Goal: Navigation & Orientation: Find specific page/section

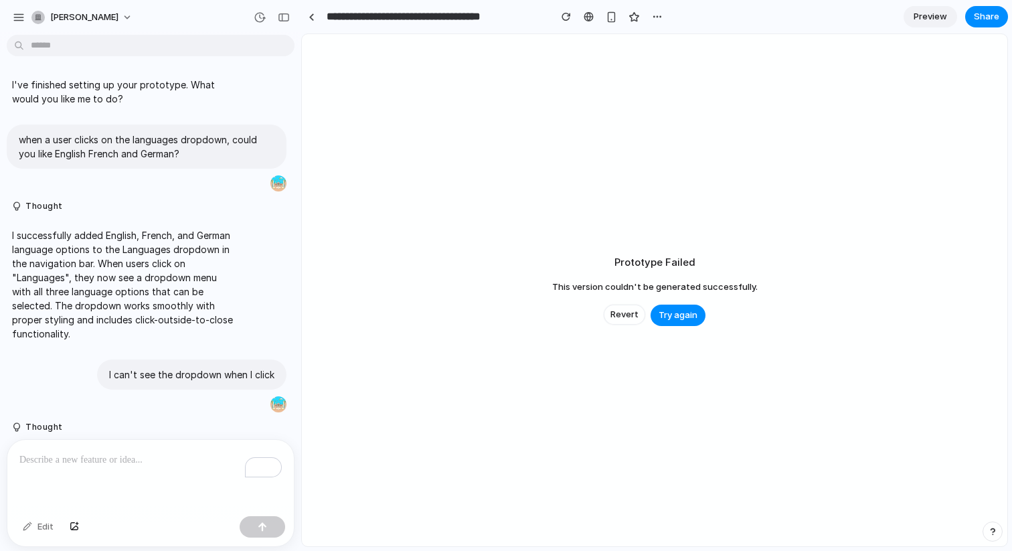
scroll to position [1263, 0]
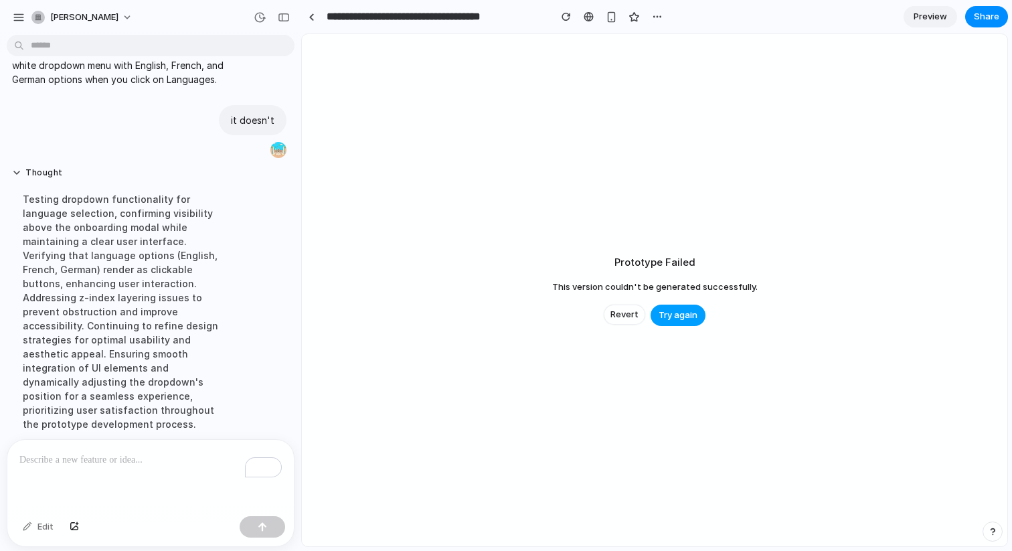
click at [661, 318] on span "Try again" at bounding box center [677, 314] width 39 height 13
click at [2, 21] on div "[PERSON_NAME]" at bounding box center [150, 16] width 301 height 32
click at [16, 19] on div "button" at bounding box center [19, 17] width 12 height 12
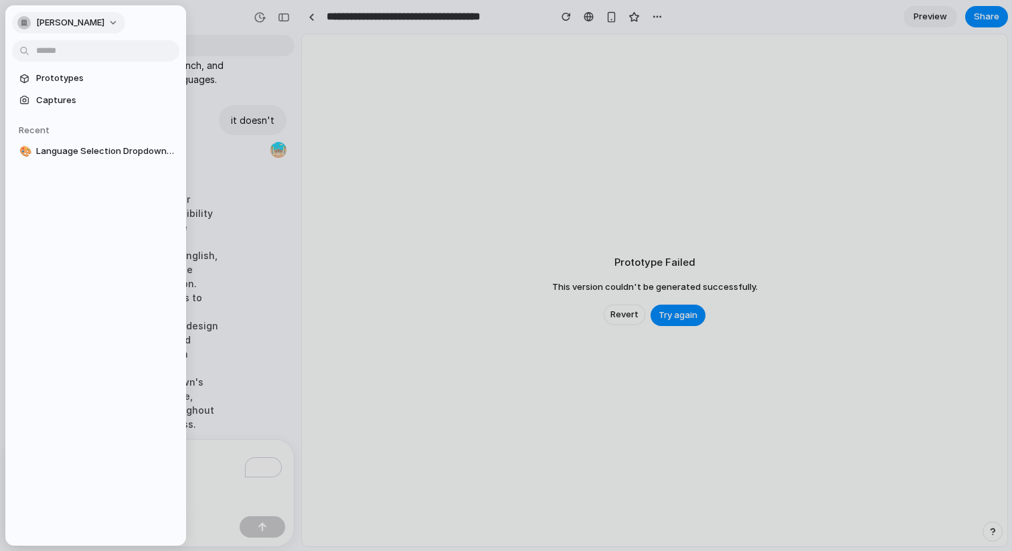
click at [18, 21] on button "[PERSON_NAME]" at bounding box center [68, 22] width 113 height 21
click at [40, 47] on span "Settings" at bounding box center [54, 52] width 37 height 13
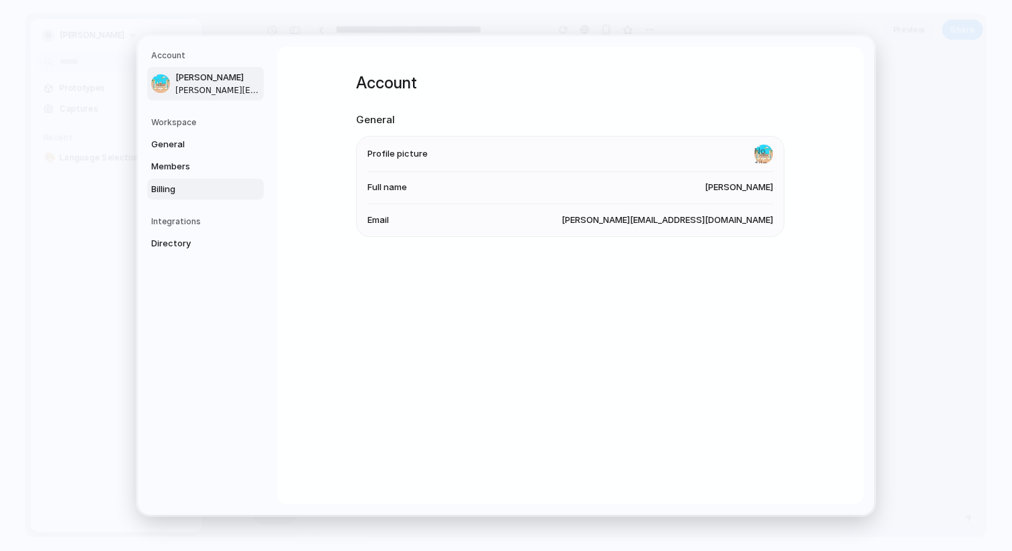
click at [175, 193] on span "Billing" at bounding box center [194, 189] width 86 height 13
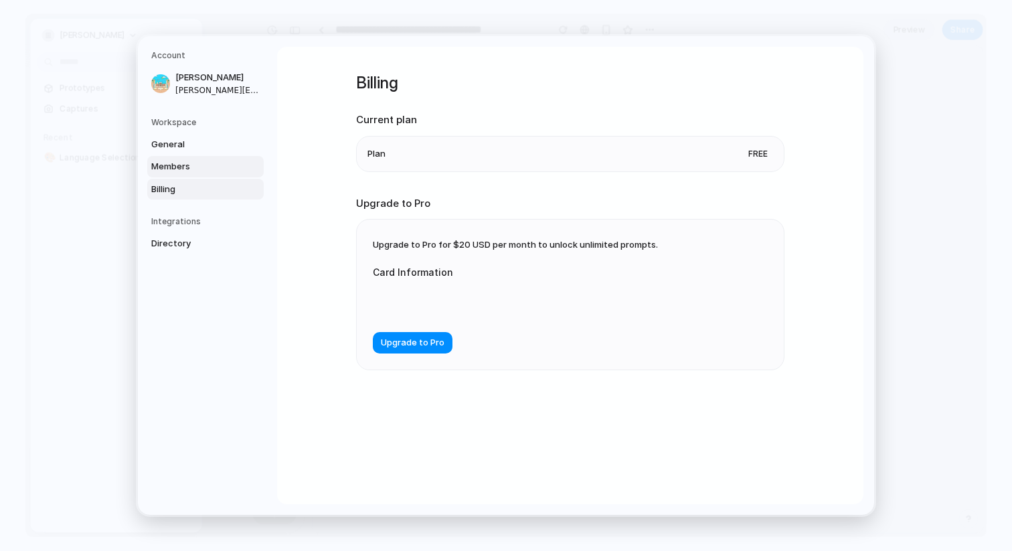
click at [168, 168] on span "Members" at bounding box center [194, 166] width 86 height 13
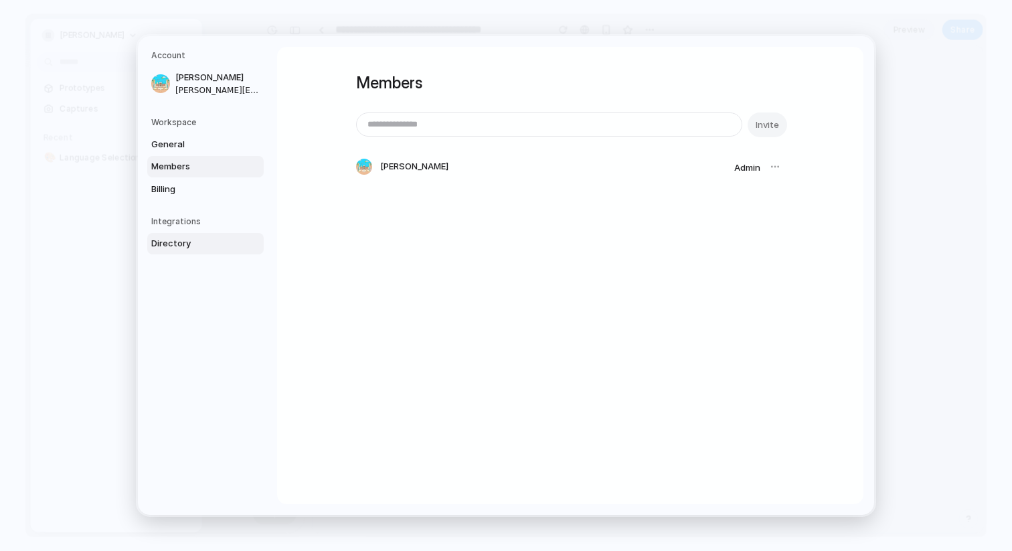
click at [170, 241] on span "Directory" at bounding box center [194, 243] width 86 height 13
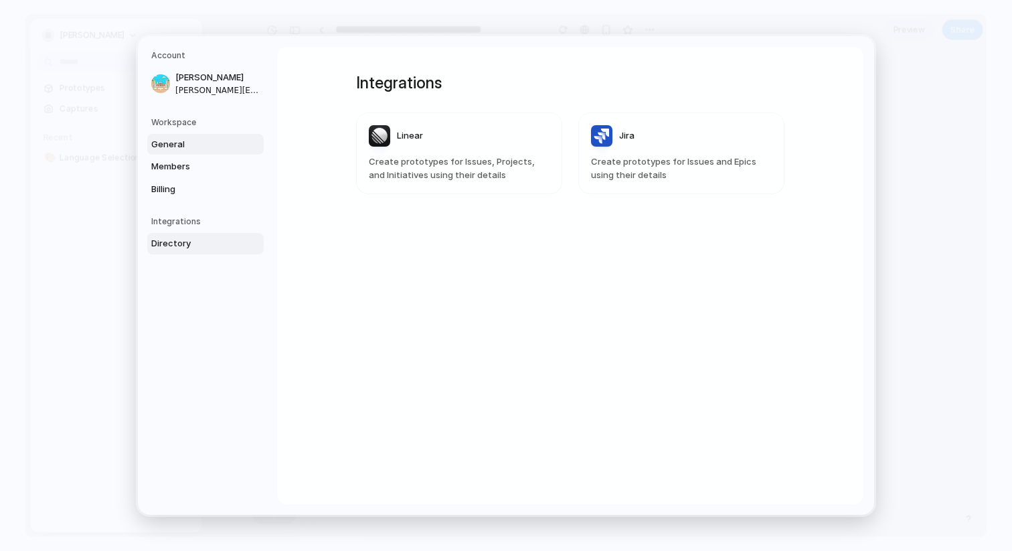
click at [173, 147] on span "General" at bounding box center [194, 144] width 86 height 13
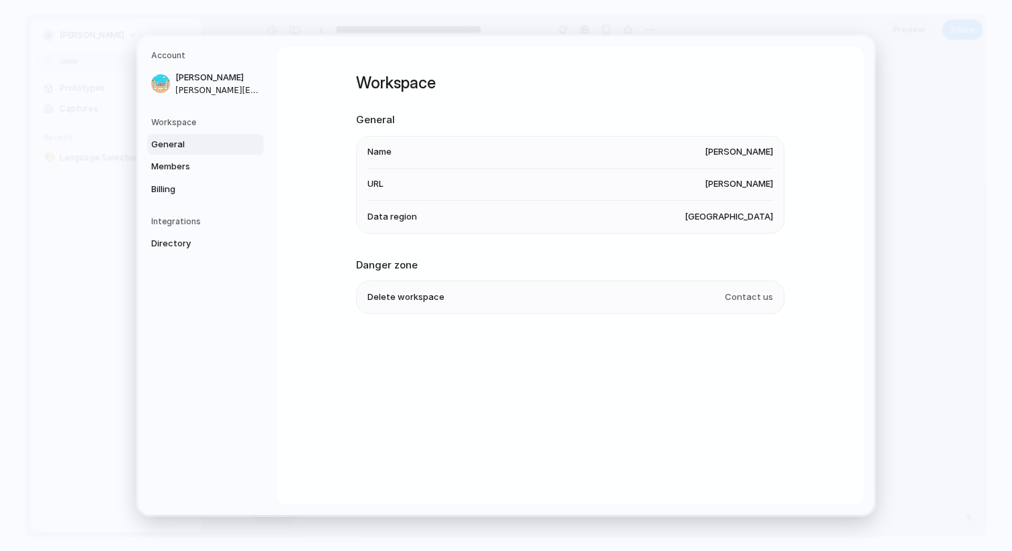
click at [753, 297] on span "Contact us" at bounding box center [749, 296] width 48 height 13
drag, startPoint x: 707, startPoint y: 298, endPoint x: 782, endPoint y: 309, distance: 76.5
click at [782, 309] on section "Danger zone Delete workspace Contact us" at bounding box center [570, 286] width 428 height 57
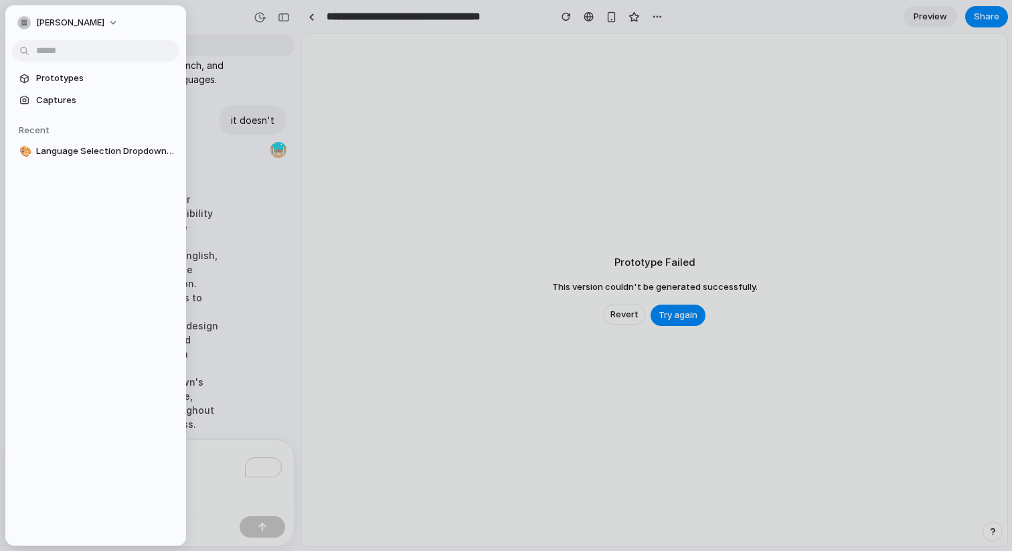
click at [418, 277] on div at bounding box center [506, 275] width 1012 height 551
